Goal: Transaction & Acquisition: Book appointment/travel/reservation

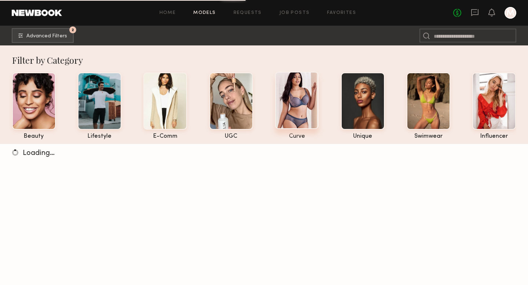
click at [300, 106] on div at bounding box center [297, 100] width 44 height 57
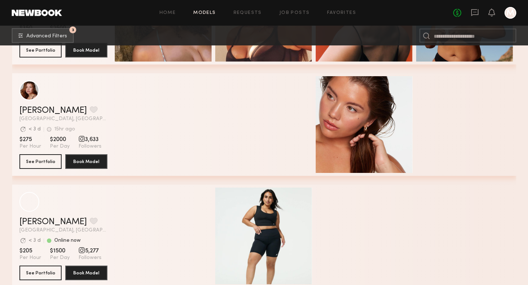
scroll to position [334, 0]
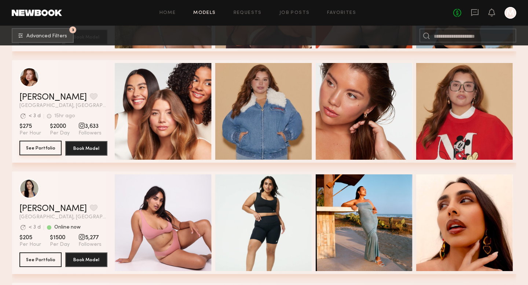
click at [47, 146] on button "See Portfolio" at bounding box center [40, 148] width 42 height 15
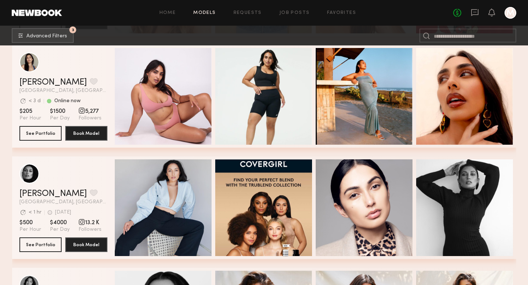
scroll to position [502, 0]
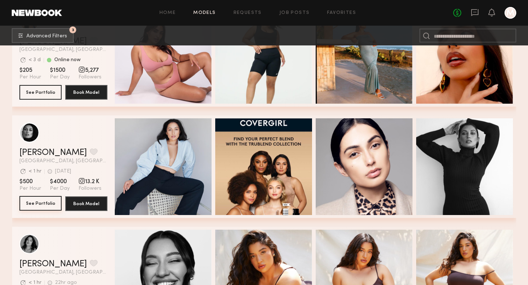
click at [46, 205] on button "See Portfolio" at bounding box center [40, 203] width 42 height 15
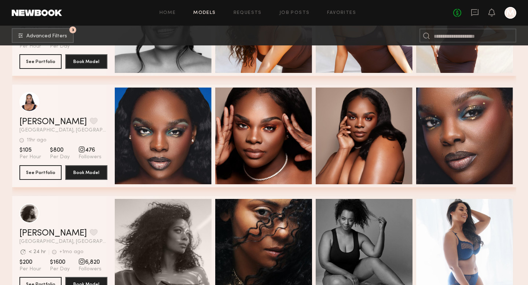
scroll to position [757, 0]
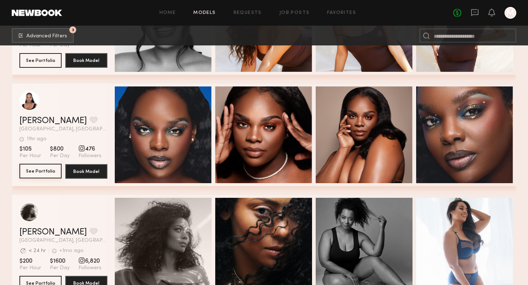
click at [40, 172] on button "See Portfolio" at bounding box center [40, 171] width 42 height 15
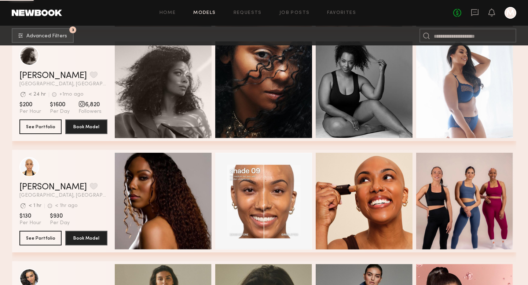
scroll to position [914, 0]
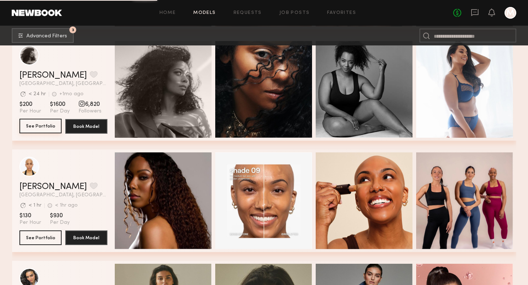
click at [47, 127] on button "See Portfolio" at bounding box center [40, 126] width 42 height 15
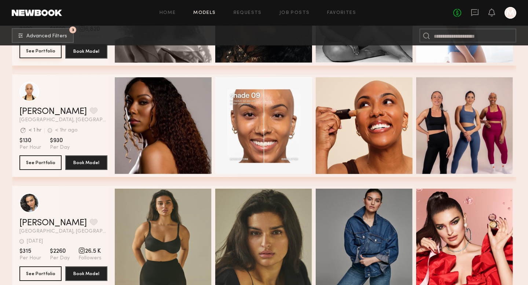
scroll to position [970, 0]
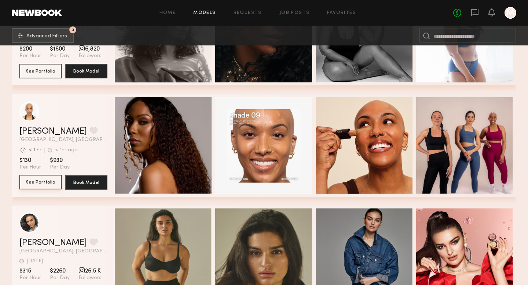
click at [48, 186] on button "See Portfolio" at bounding box center [40, 182] width 42 height 15
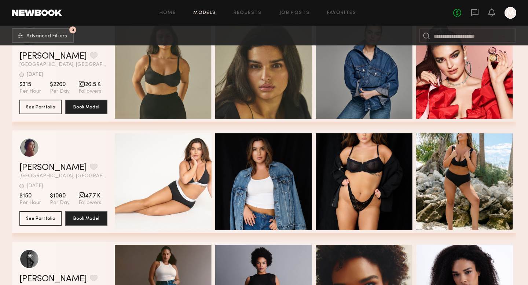
scroll to position [1156, 0]
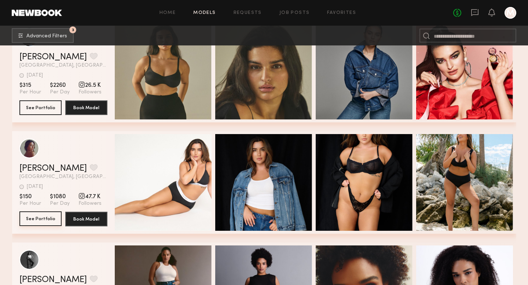
click at [33, 222] on button "See Portfolio" at bounding box center [40, 219] width 42 height 15
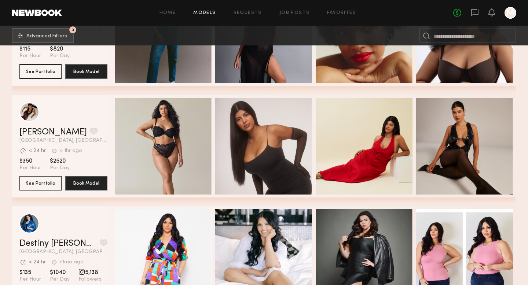
scroll to position [1419, 0]
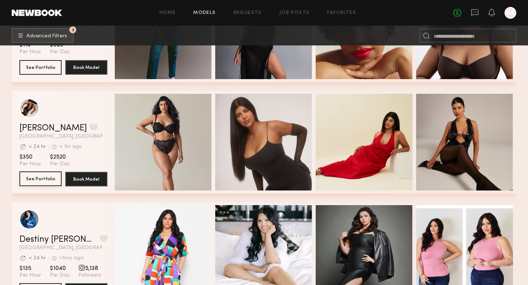
click at [30, 185] on button "See Portfolio" at bounding box center [40, 179] width 42 height 15
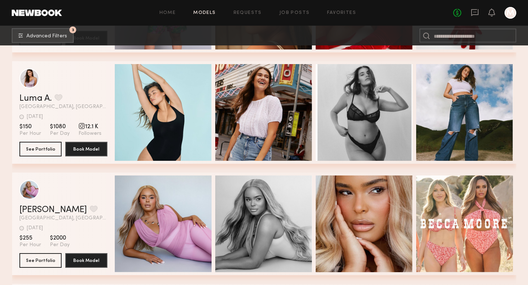
scroll to position [1770, 0]
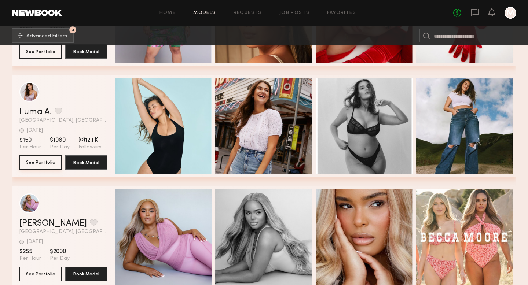
click at [34, 167] on button "See Portfolio" at bounding box center [40, 162] width 42 height 15
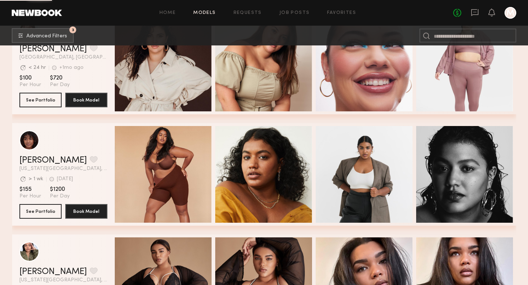
scroll to position [2087, 0]
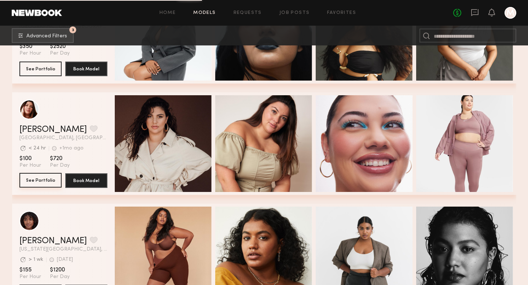
click at [44, 180] on button "See Portfolio" at bounding box center [40, 180] width 42 height 15
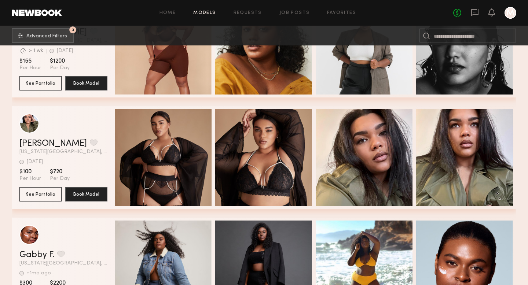
scroll to position [2329, 0]
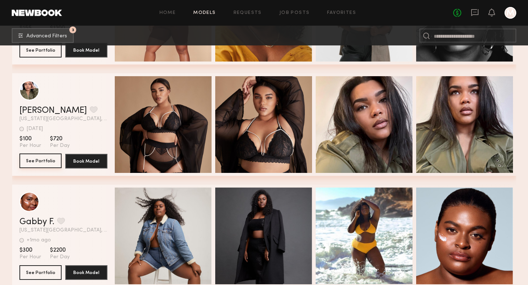
click at [44, 161] on button "See Portfolio" at bounding box center [40, 161] width 42 height 15
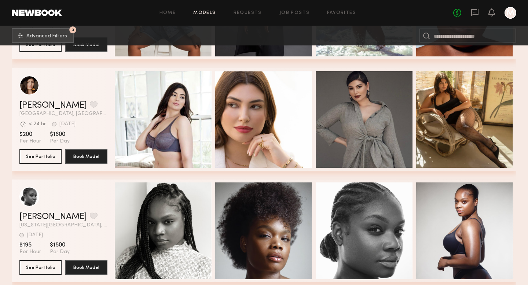
scroll to position [2551, 0]
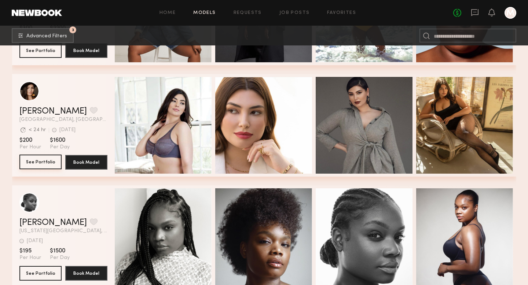
click at [31, 167] on button "See Portfolio" at bounding box center [40, 162] width 42 height 15
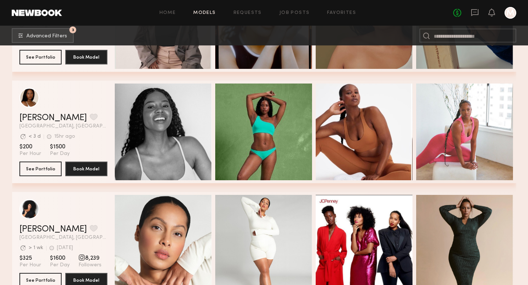
scroll to position [3555, 0]
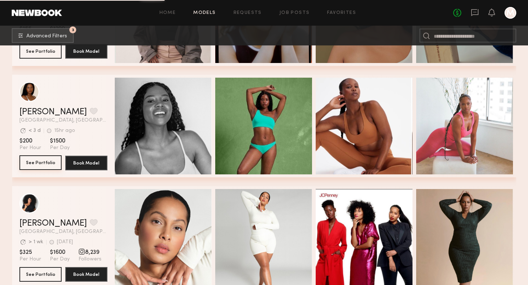
click at [34, 165] on button "See Portfolio" at bounding box center [40, 163] width 42 height 15
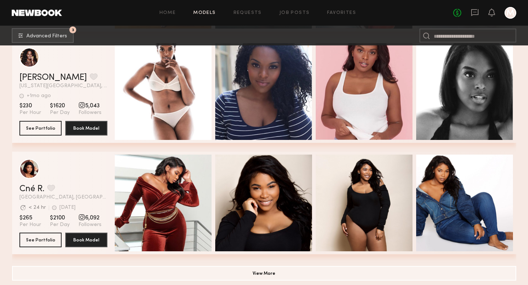
scroll to position [3928, 0]
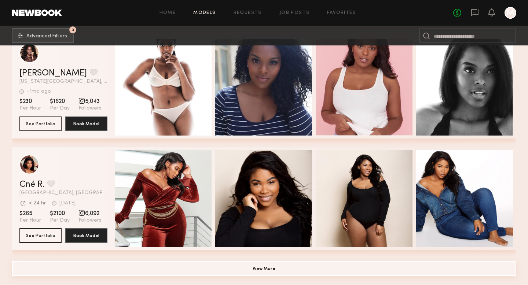
click at [257, 266] on button "View More" at bounding box center [264, 269] width 505 height 15
click at [255, 269] on button "View More" at bounding box center [264, 269] width 505 height 15
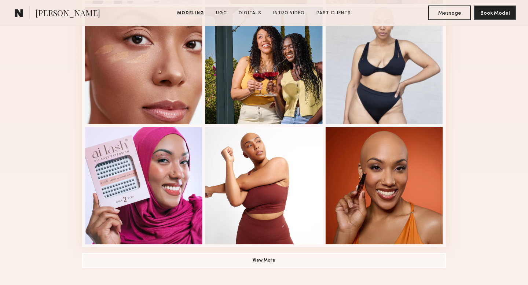
scroll to position [465, 0]
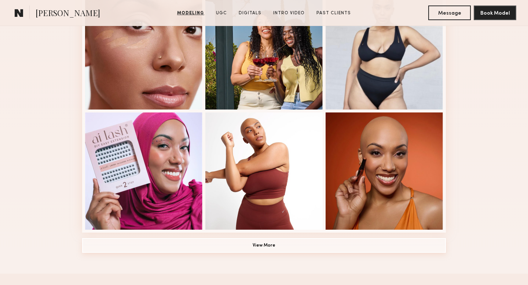
click at [272, 244] on button "View More" at bounding box center [264, 246] width 364 height 15
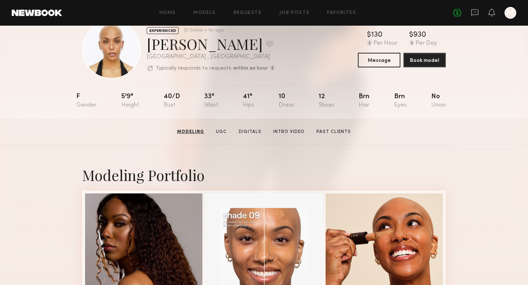
scroll to position [0, 0]
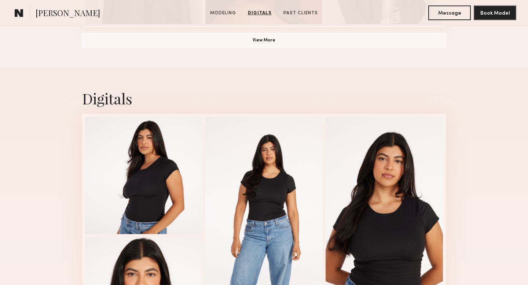
scroll to position [754, 0]
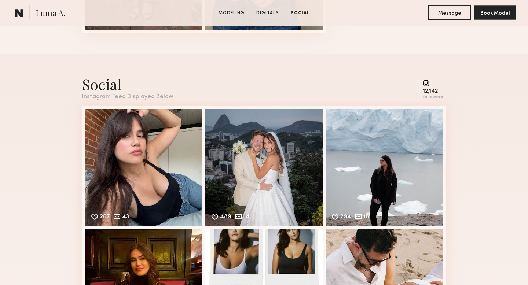
scroll to position [238, 0]
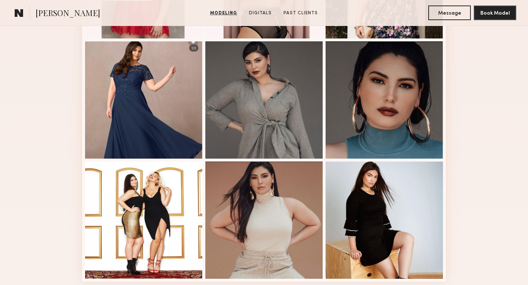
scroll to position [493, 0]
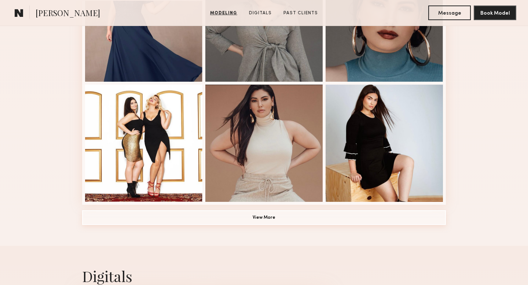
click at [276, 221] on button "View More" at bounding box center [264, 218] width 364 height 15
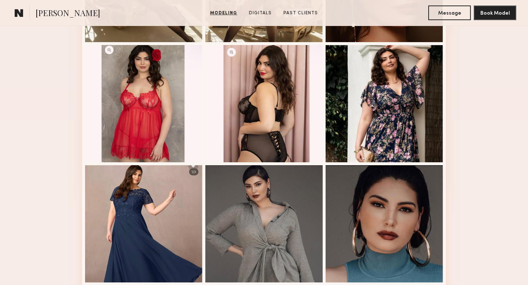
scroll to position [293, 0]
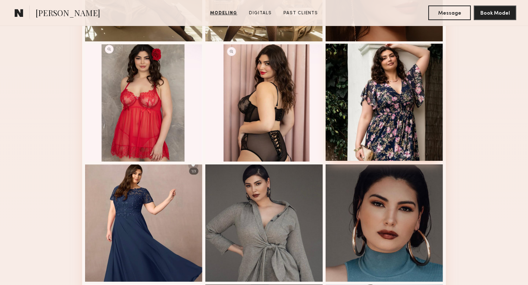
click at [376, 133] on div at bounding box center [384, 102] width 117 height 117
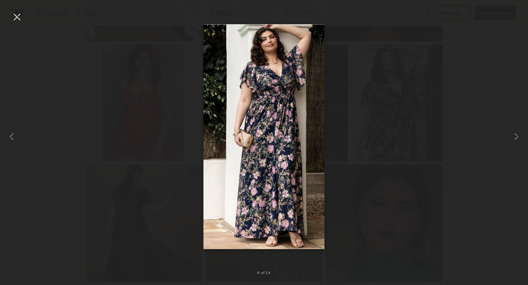
click at [18, 18] on div at bounding box center [17, 17] width 12 height 12
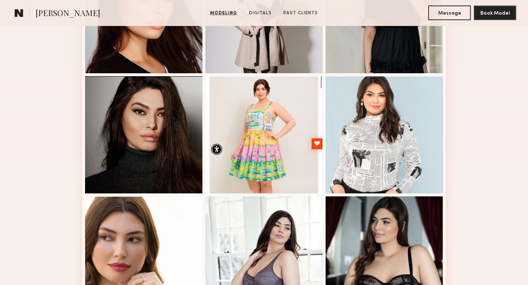
scroll to position [744, 0]
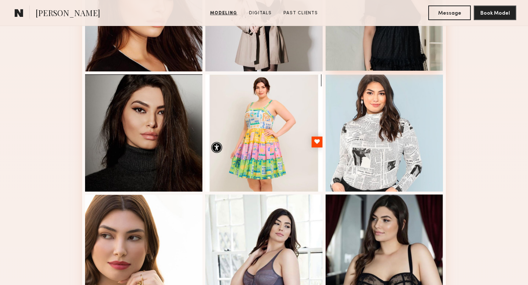
click at [370, 46] on div at bounding box center [384, 11] width 117 height 117
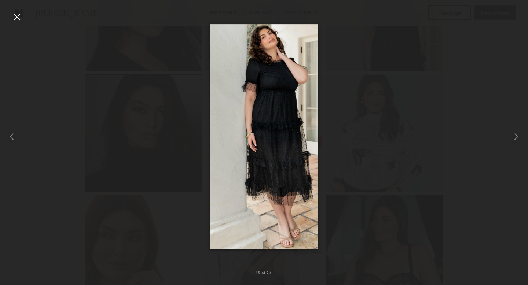
click at [18, 17] on div at bounding box center [17, 17] width 12 height 12
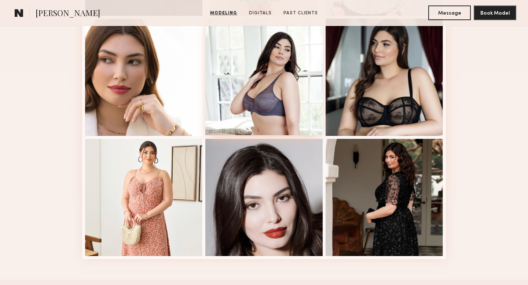
scroll to position [924, 0]
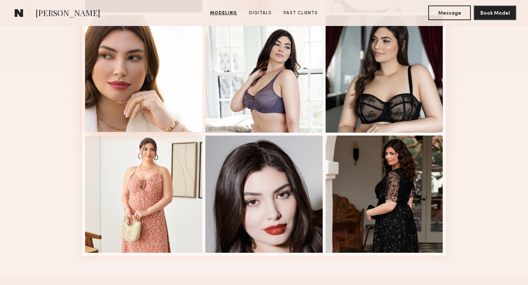
click at [163, 102] on div at bounding box center [143, 73] width 117 height 117
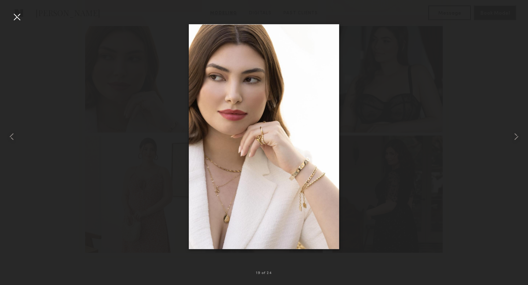
click at [14, 13] on div at bounding box center [17, 17] width 12 height 12
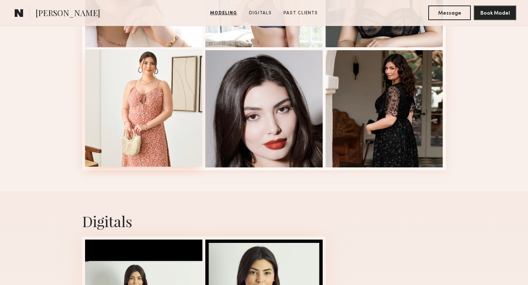
scroll to position [1011, 0]
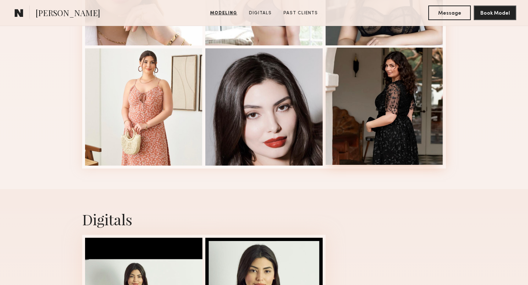
click at [391, 132] on div at bounding box center [384, 106] width 117 height 117
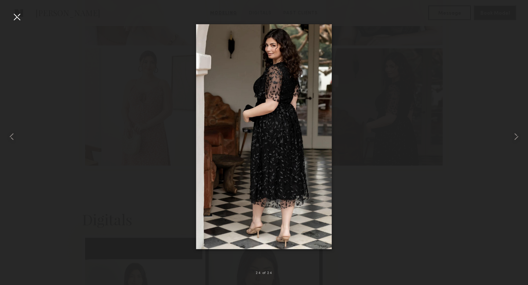
click at [15, 19] on div at bounding box center [17, 17] width 12 height 12
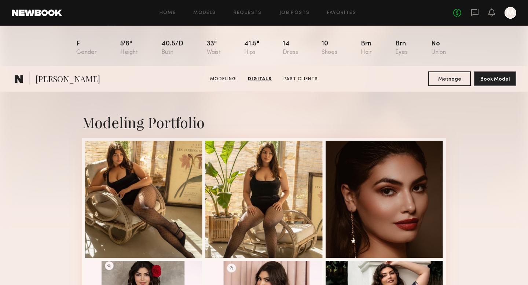
scroll to position [0, 0]
